Goal: Information Seeking & Learning: Learn about a topic

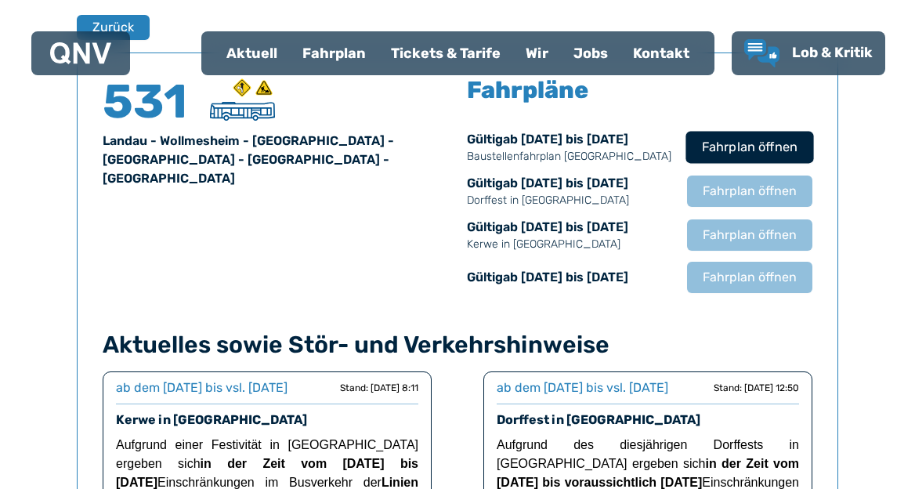
click at [704, 153] on span "Fahrplan öffnen" at bounding box center [750, 147] width 96 height 19
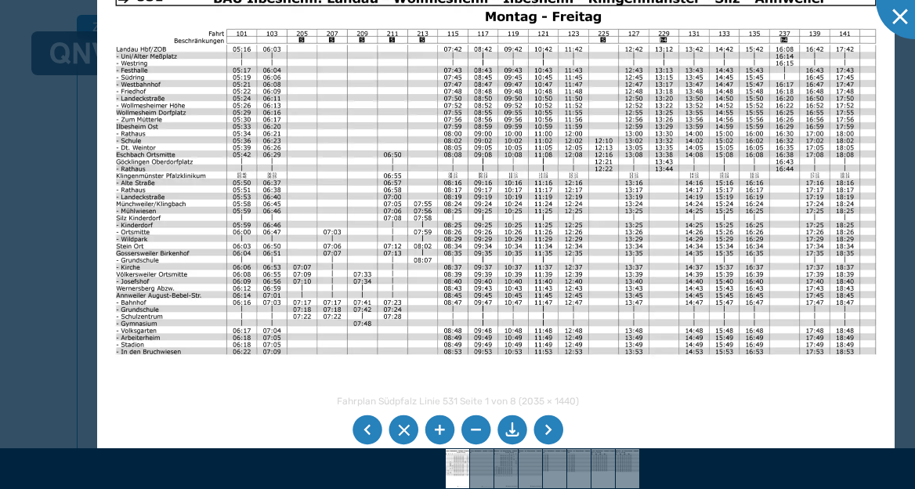
click at [507, 146] on img at bounding box center [495, 251] width 797 height 564
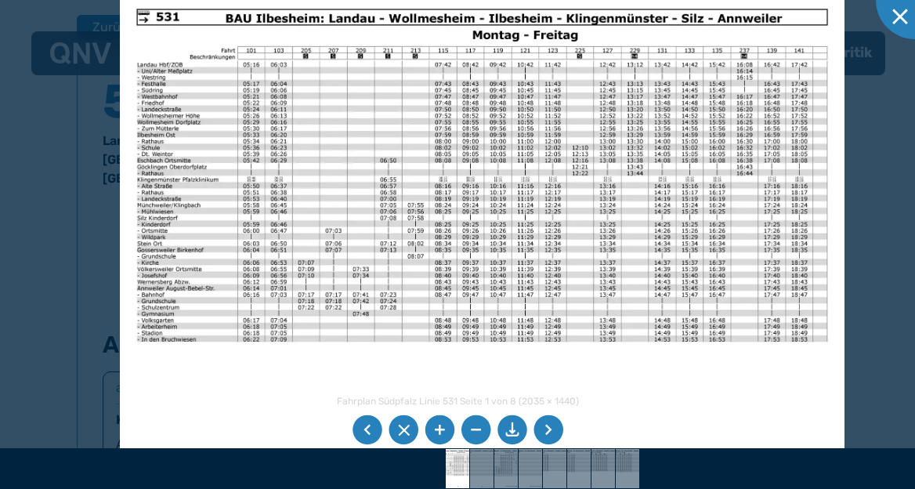
click at [445, 119] on img at bounding box center [482, 248] width 724 height 513
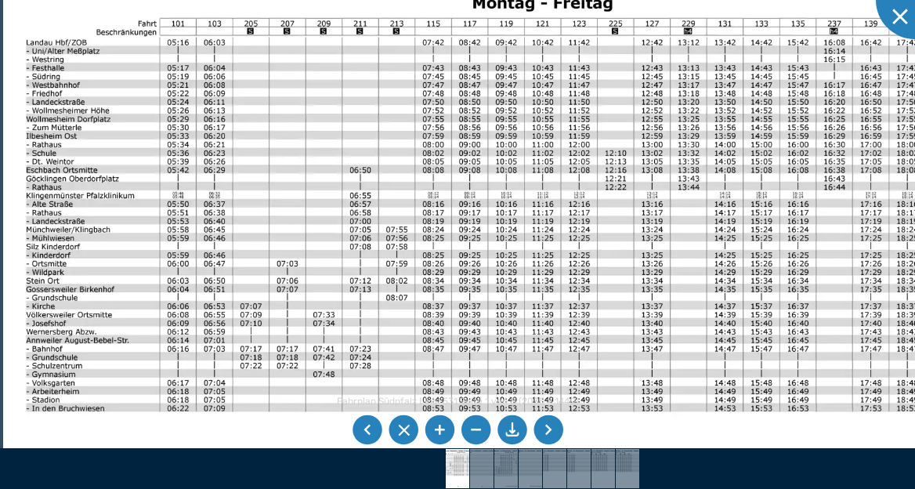
click at [326, 70] on img at bounding box center [485, 287] width 964 height 682
click at [888, 18] on div at bounding box center [914, 0] width 78 height 78
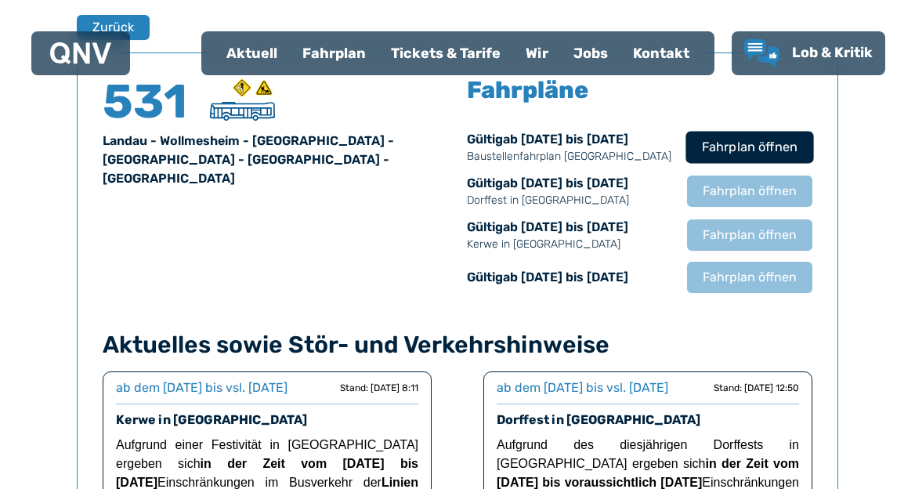
click at [719, 153] on span "Fahrplan öffnen" at bounding box center [750, 147] width 96 height 19
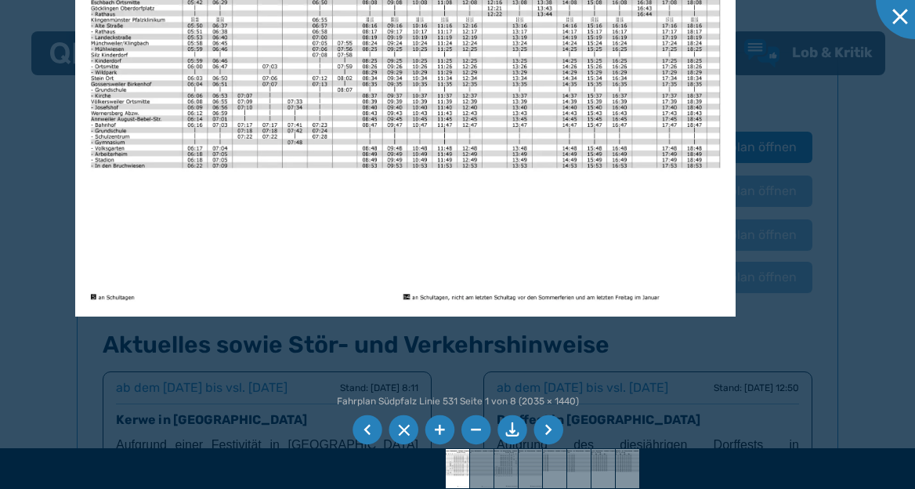
click at [358, 81] on img at bounding box center [405, 82] width 660 height 467
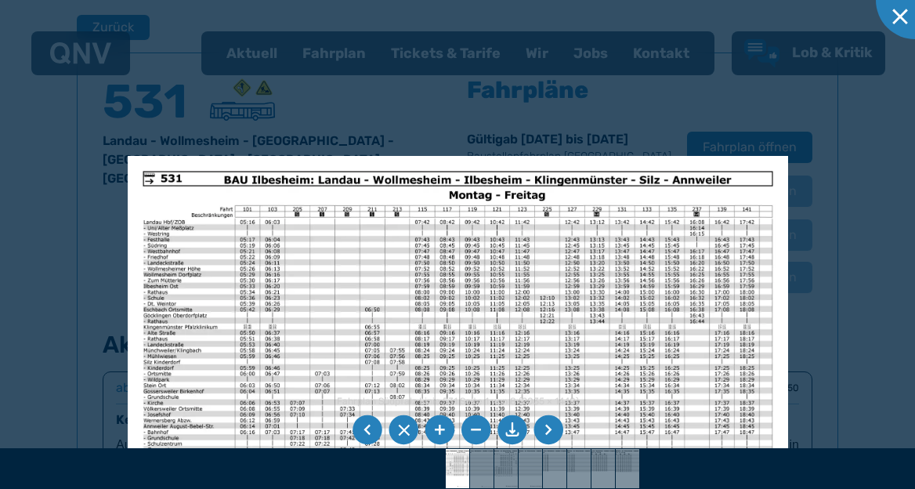
click at [402, 488] on div "Fahrplan Südpfalz Linie 531 Seite 1 von 8 (2035 × 1440) 41%" at bounding box center [457, 244] width 915 height 489
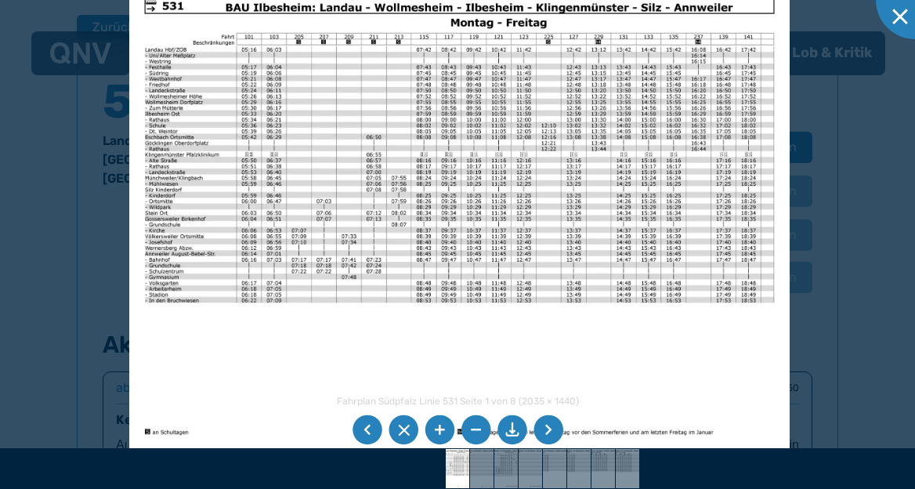
click at [399, 93] on img at bounding box center [459, 217] width 660 height 467
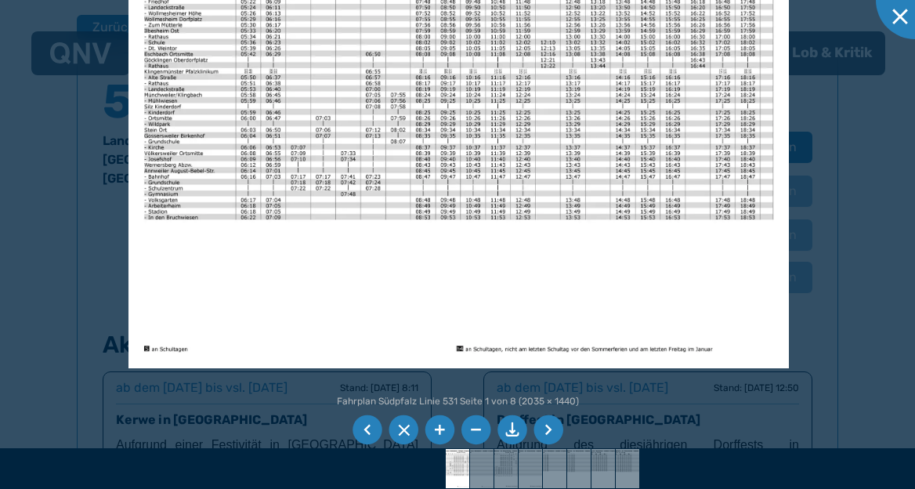
click at [900, 19] on div at bounding box center [914, 0] width 78 height 78
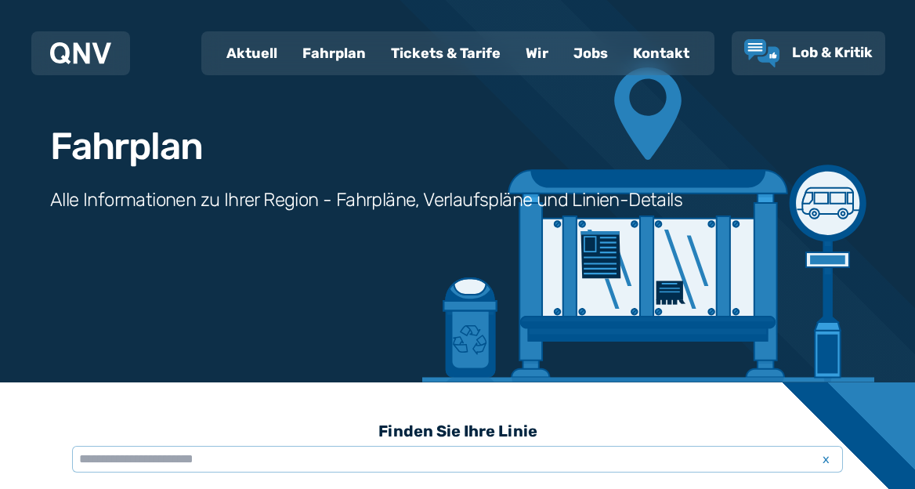
scroll to position [274, 0]
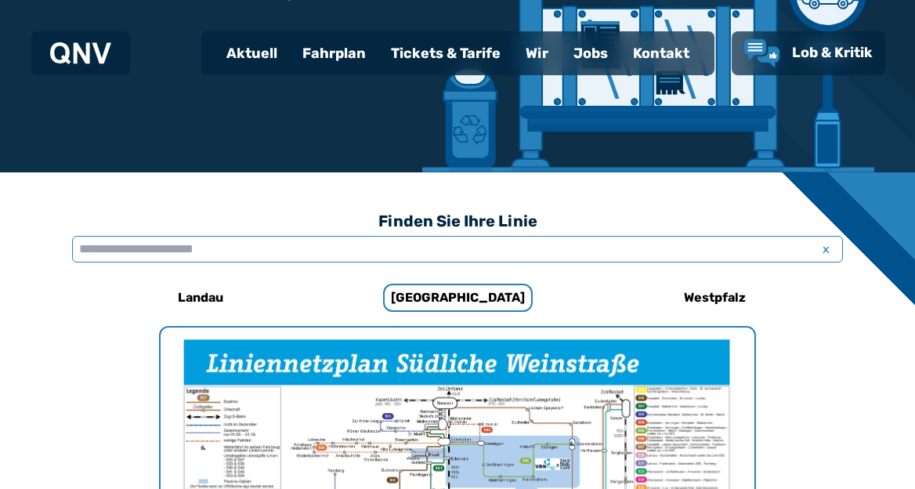
click at [284, 248] on input "text" at bounding box center [457, 249] width 770 height 27
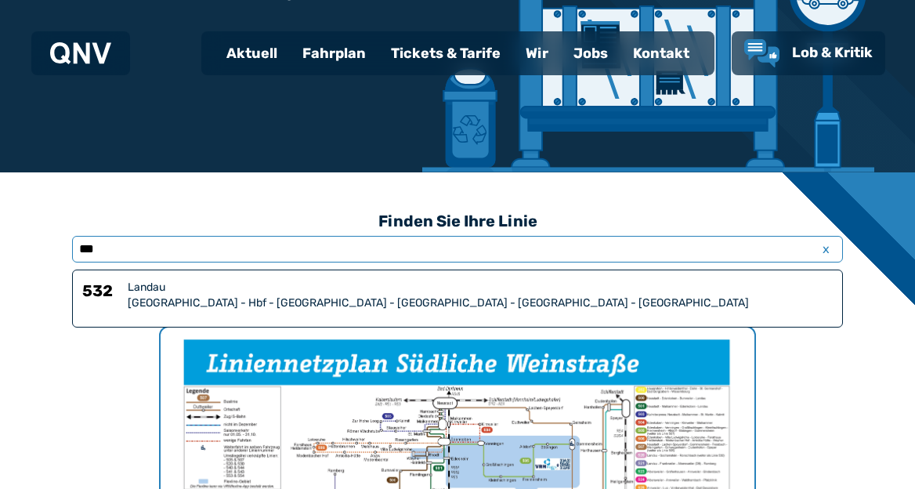
type input "***"
click at [245, 313] on div "532 [GEOGRAPHIC_DATA] - Hbf - [GEOGRAPHIC_DATA] - [GEOGRAPHIC_DATA] - [GEOGRAPH…" at bounding box center [457, 298] width 770 height 58
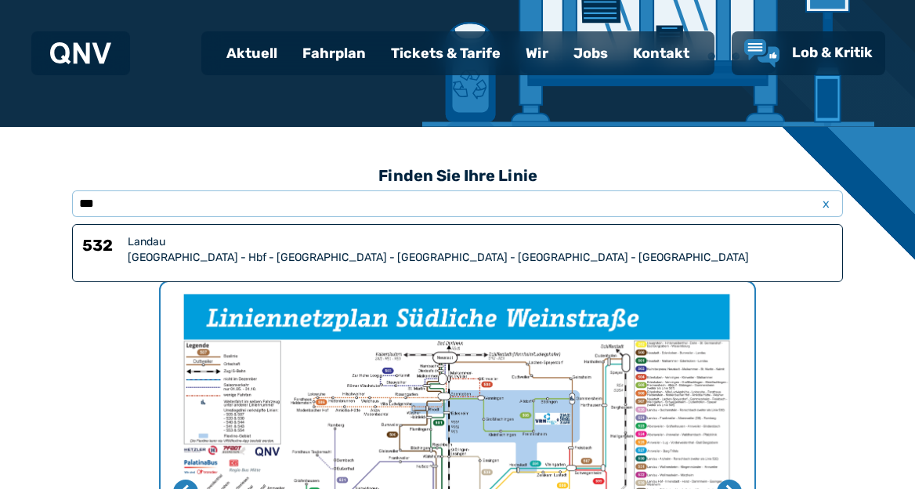
scroll to position [330, 0]
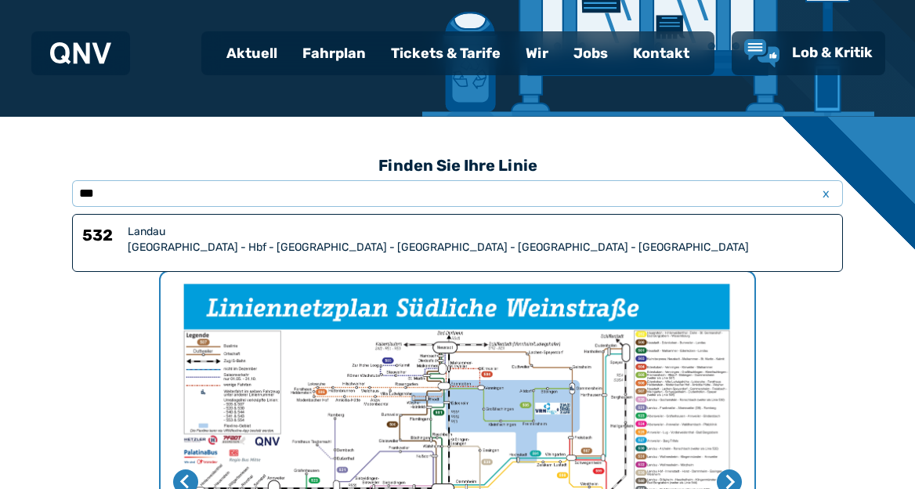
click at [453, 257] on div "532 [GEOGRAPHIC_DATA] - Hbf - [GEOGRAPHIC_DATA] - [GEOGRAPHIC_DATA] - [GEOGRAPH…" at bounding box center [457, 243] width 770 height 58
click at [138, 240] on div "[GEOGRAPHIC_DATA] - Hbf - [GEOGRAPHIC_DATA] - [GEOGRAPHIC_DATA] - [GEOGRAPHIC_D…" at bounding box center [480, 248] width 705 height 16
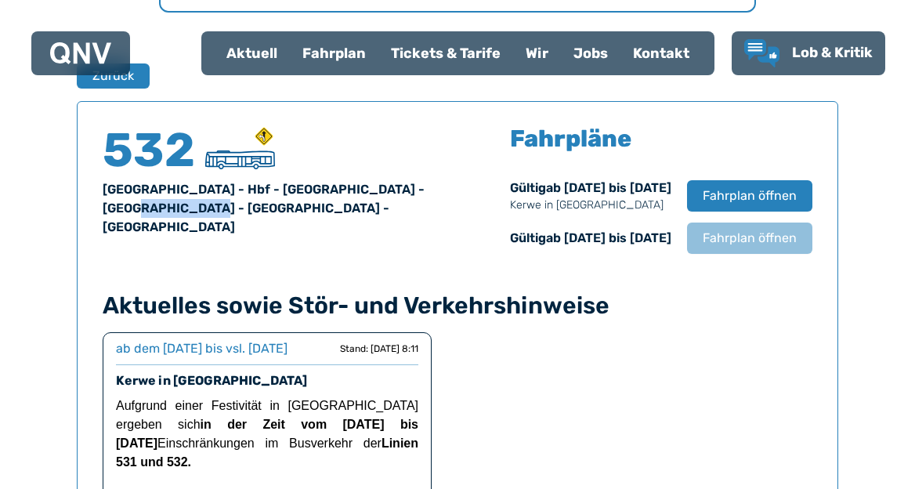
scroll to position [1032, 0]
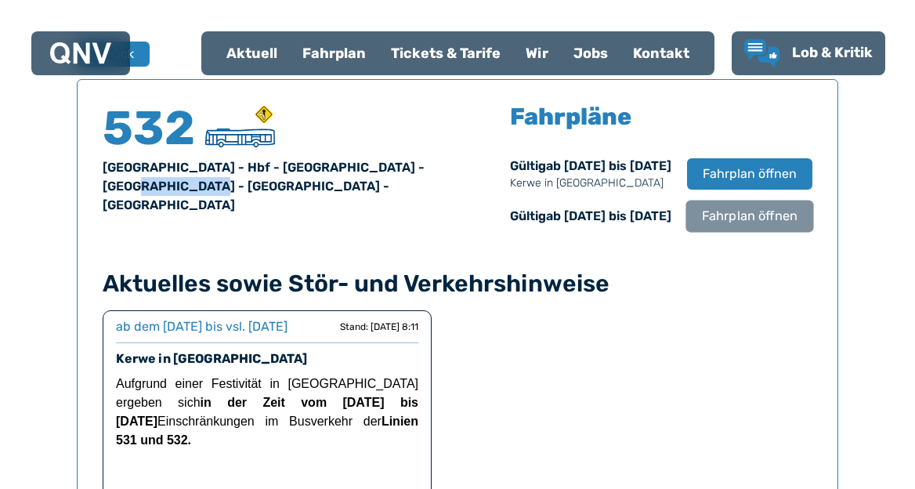
click at [748, 217] on span "Fahrplan öffnen" at bounding box center [750, 216] width 96 height 19
